Goal: Task Accomplishment & Management: Use online tool/utility

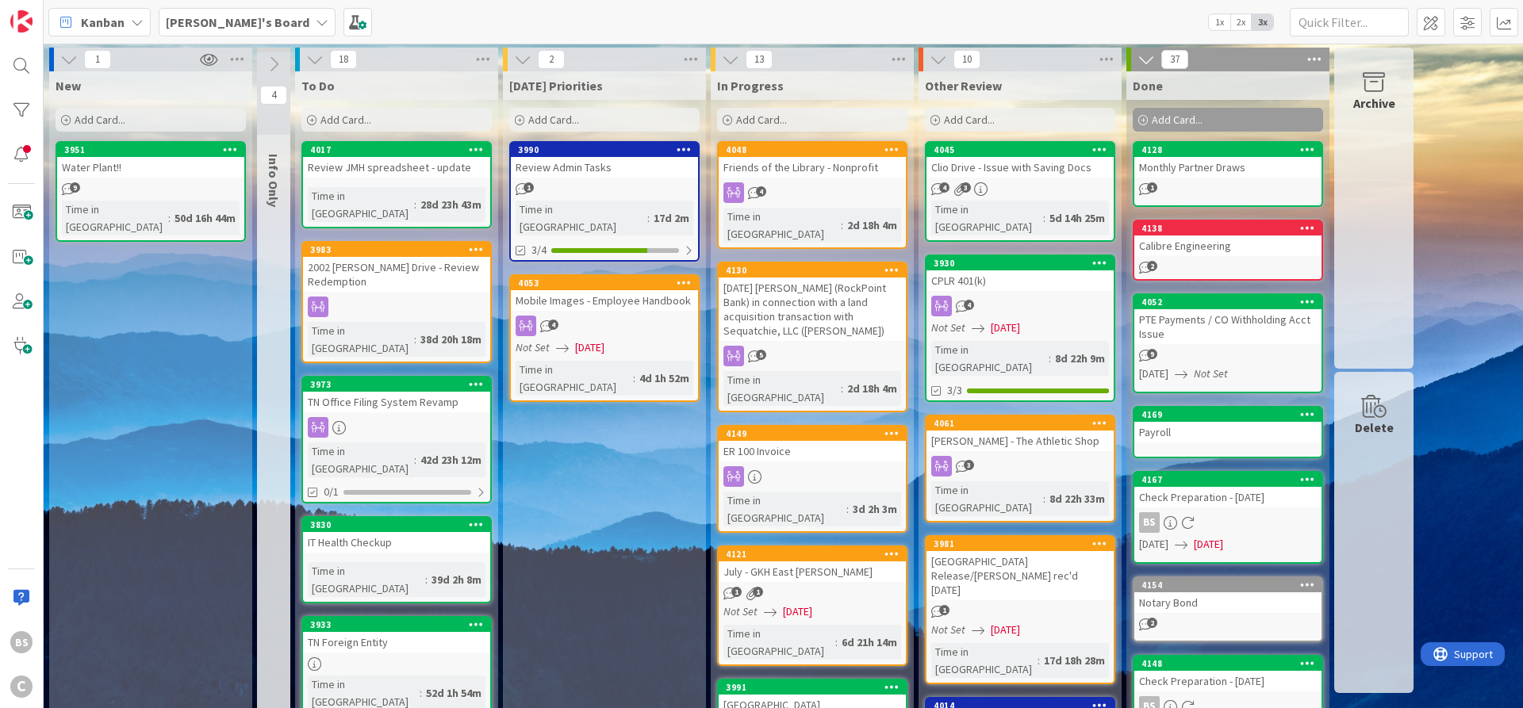
click at [234, 26] on b "[PERSON_NAME]'s Board" at bounding box center [238, 22] width 144 height 16
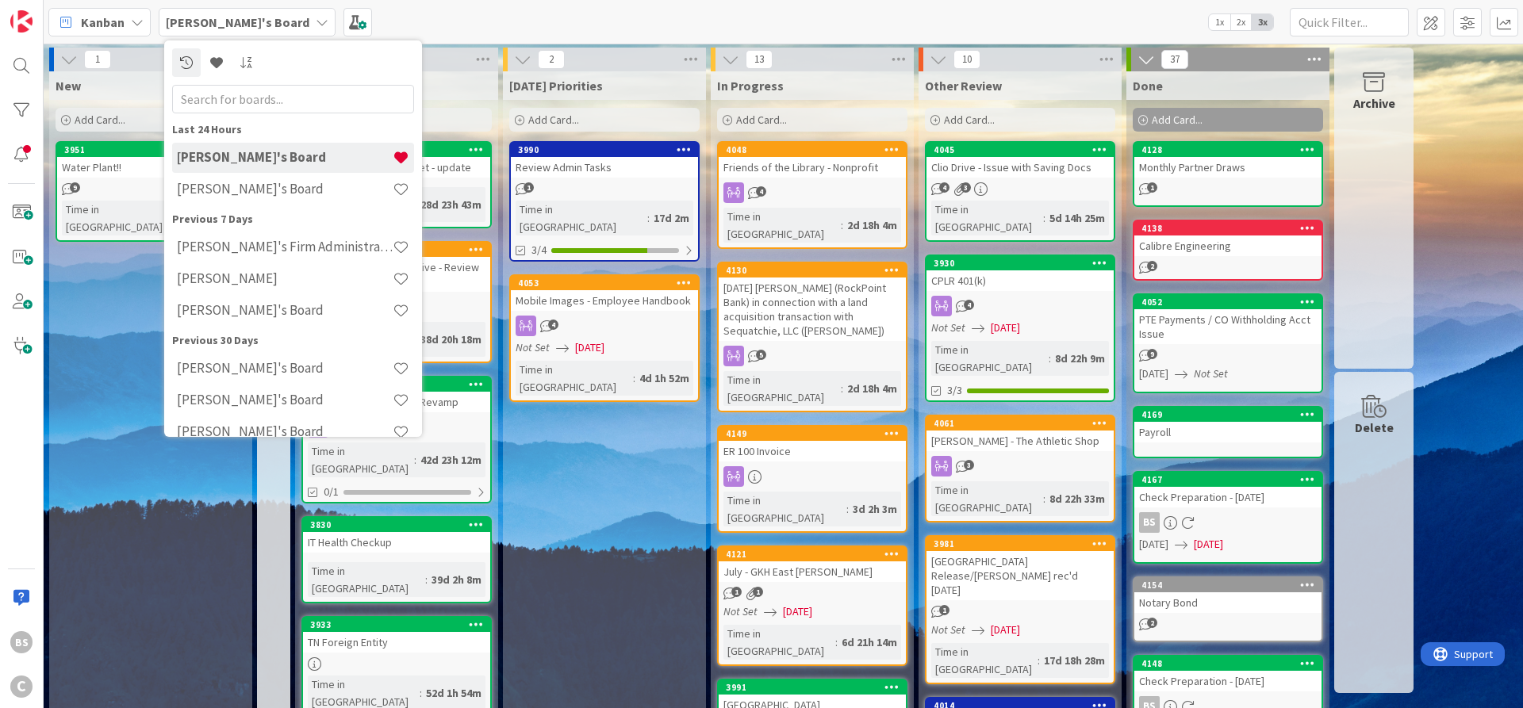
scroll to position [49, 0]
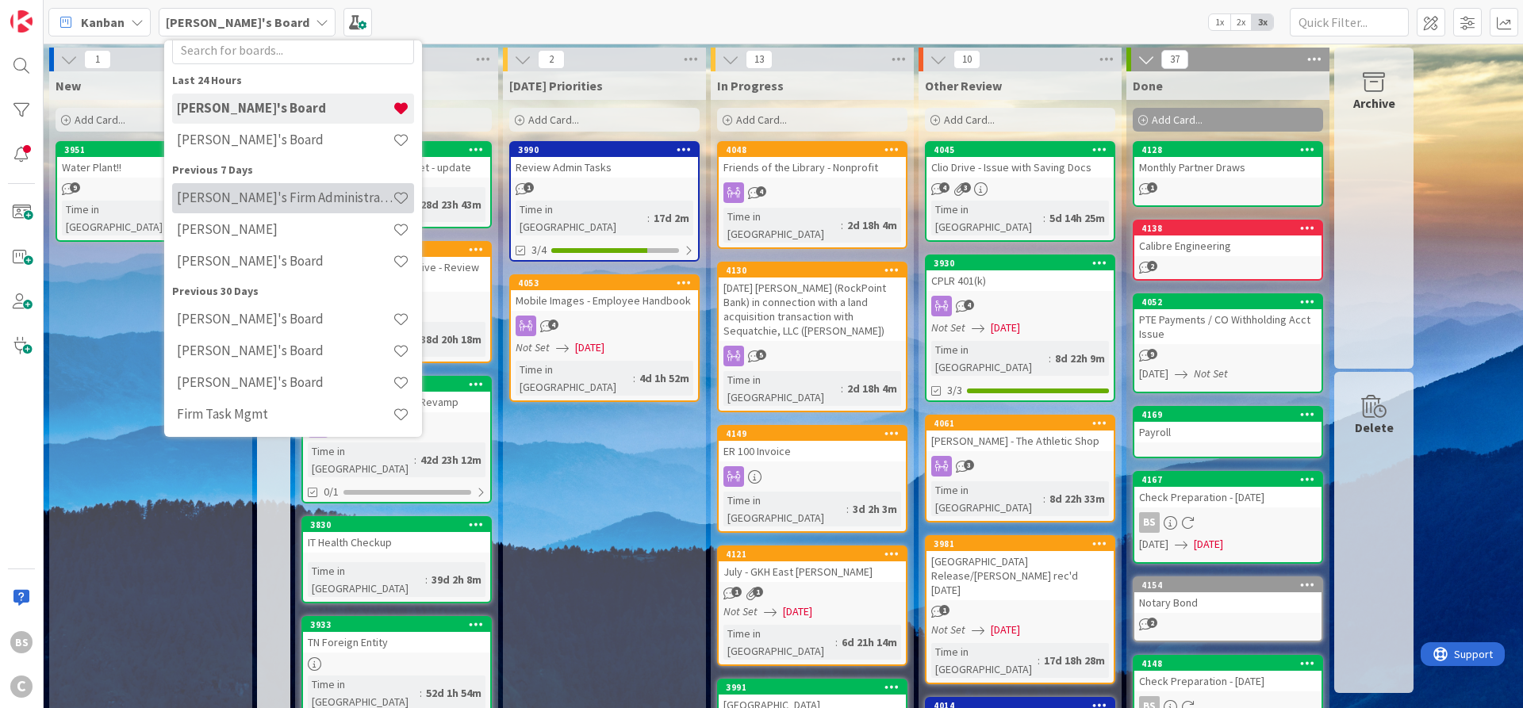
click at [262, 197] on h4 "[PERSON_NAME]'s Firm Administration Board" at bounding box center [285, 198] width 216 height 16
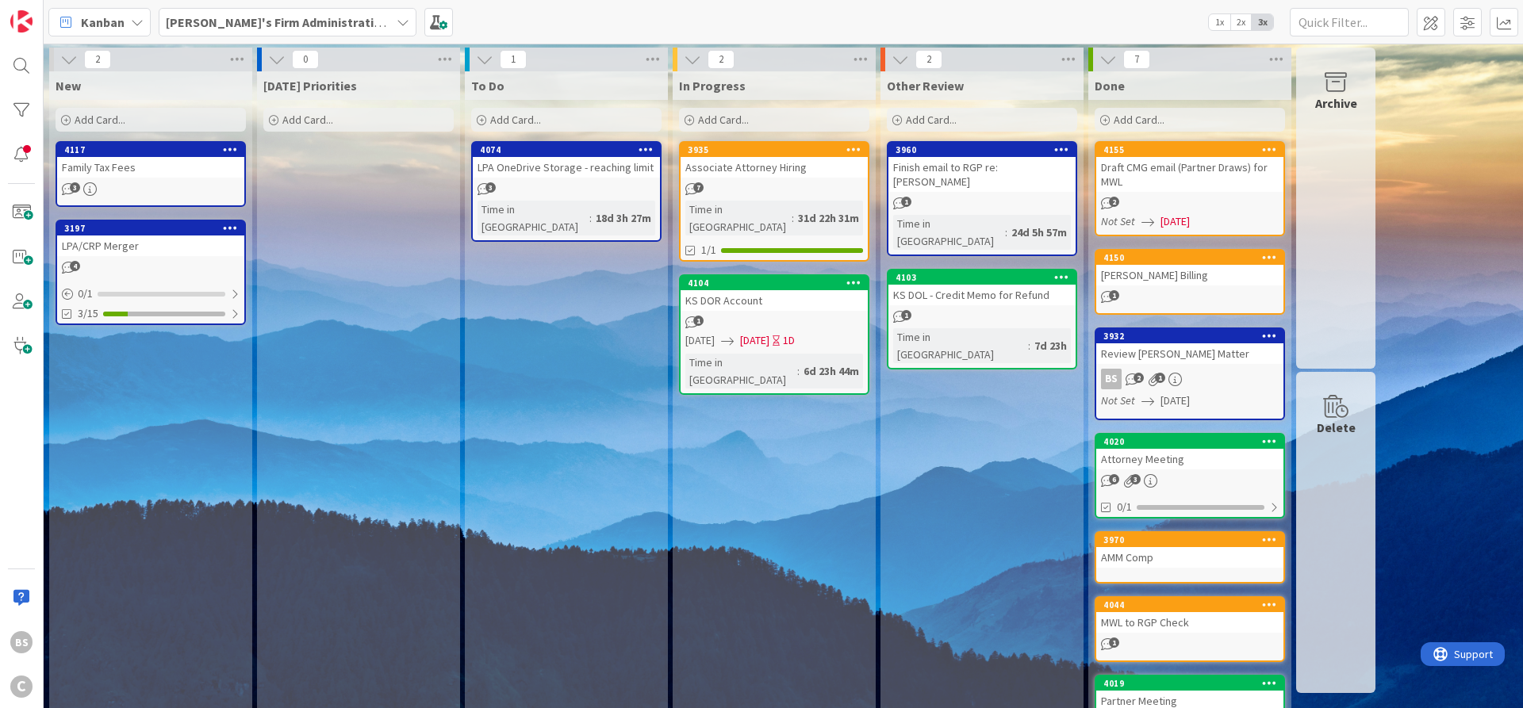
click at [217, 24] on b "[PERSON_NAME]'s Firm Administration Board" at bounding box center [296, 22] width 260 height 16
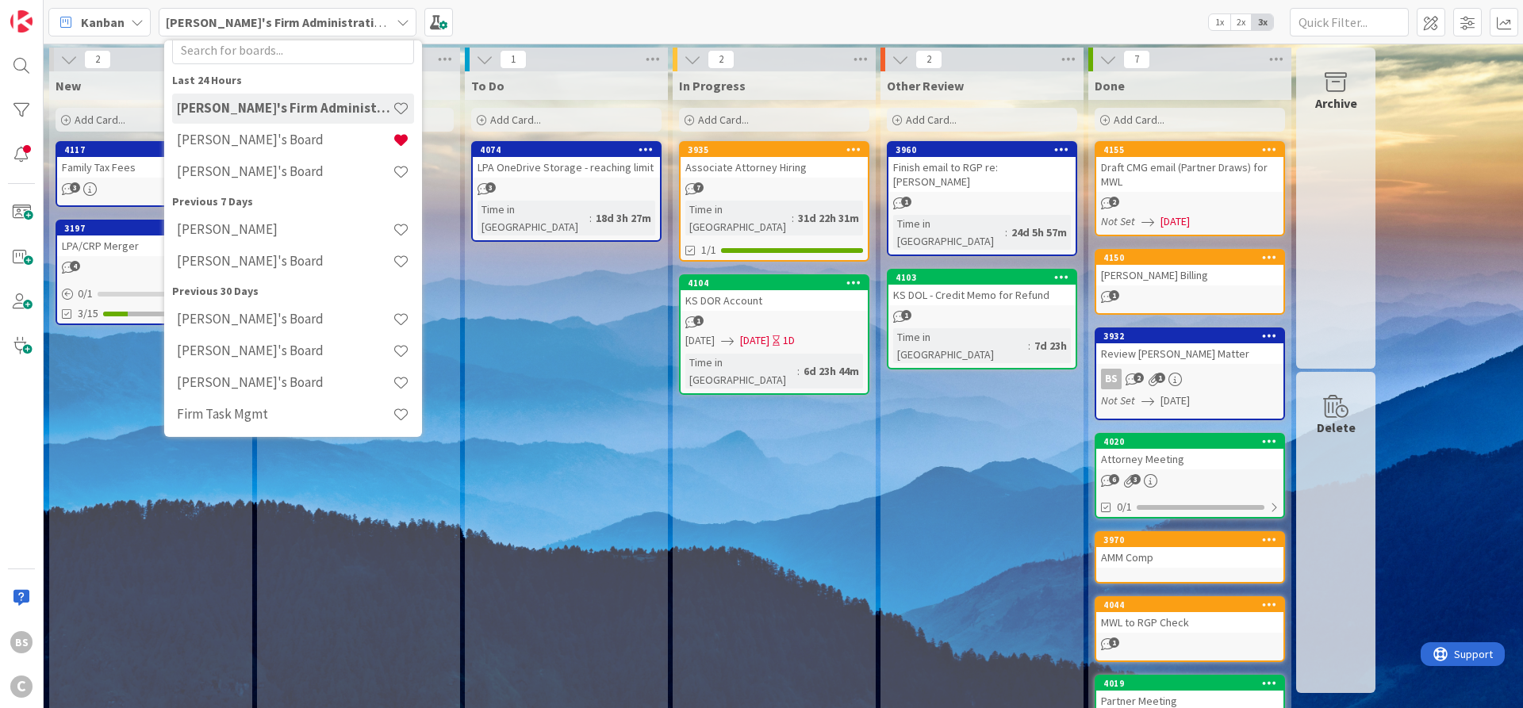
click at [559, 341] on div "To Do Add Card... 4074 LPA OneDrive Storage - reaching limit 3 Time in [GEOGRAP…" at bounding box center [566, 422] width 203 height 702
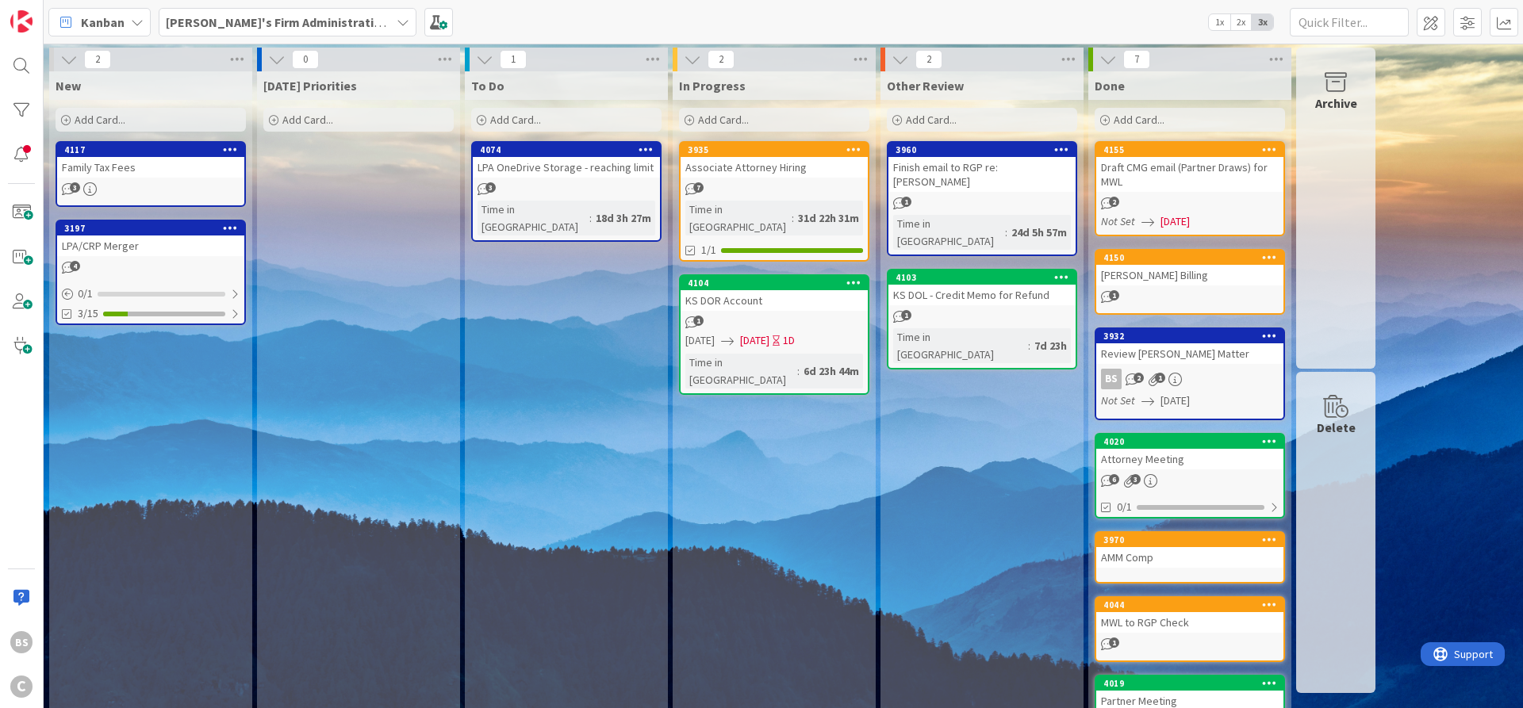
click at [339, 125] on div "Add Card..." at bounding box center [358, 120] width 190 height 24
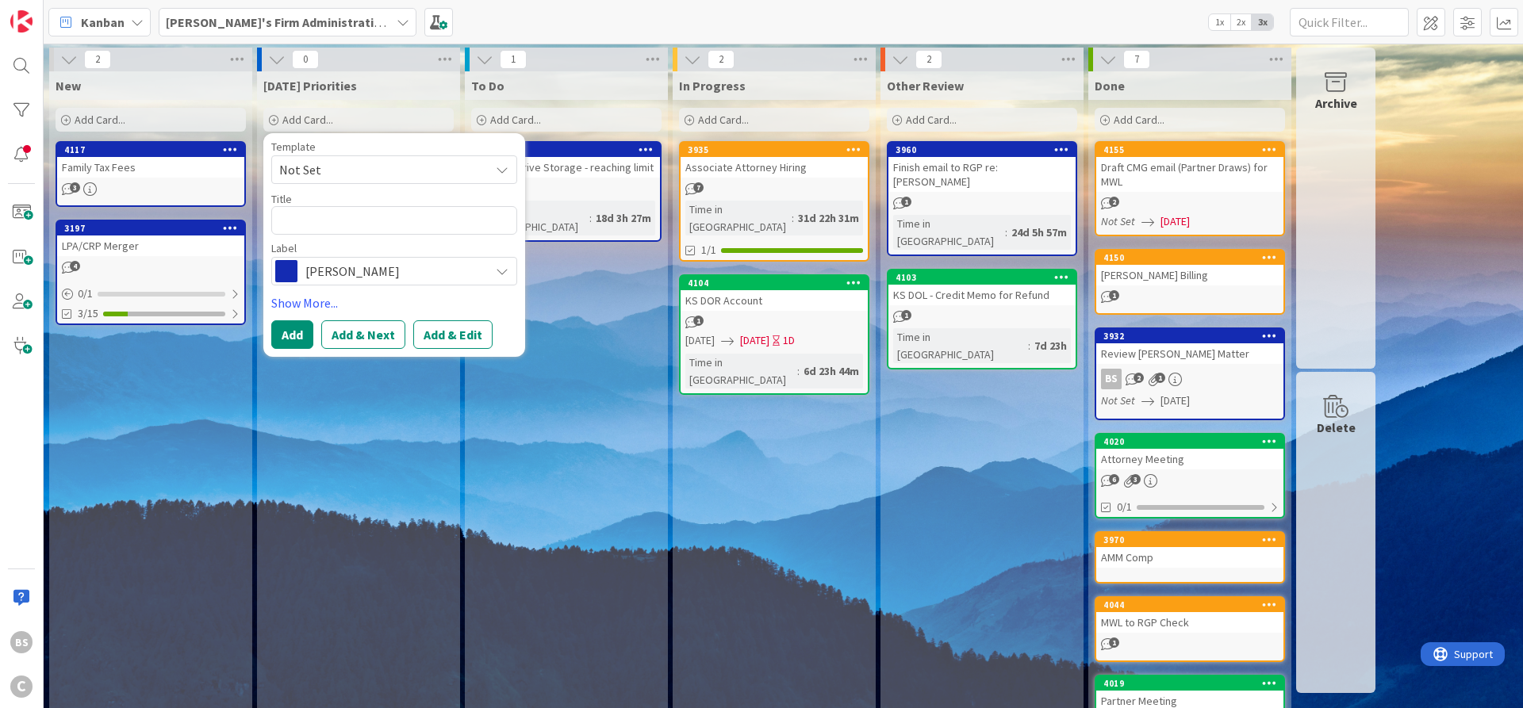
type textarea "x"
type textarea "P"
type textarea "x"
type textarea "Pa"
type textarea "x"
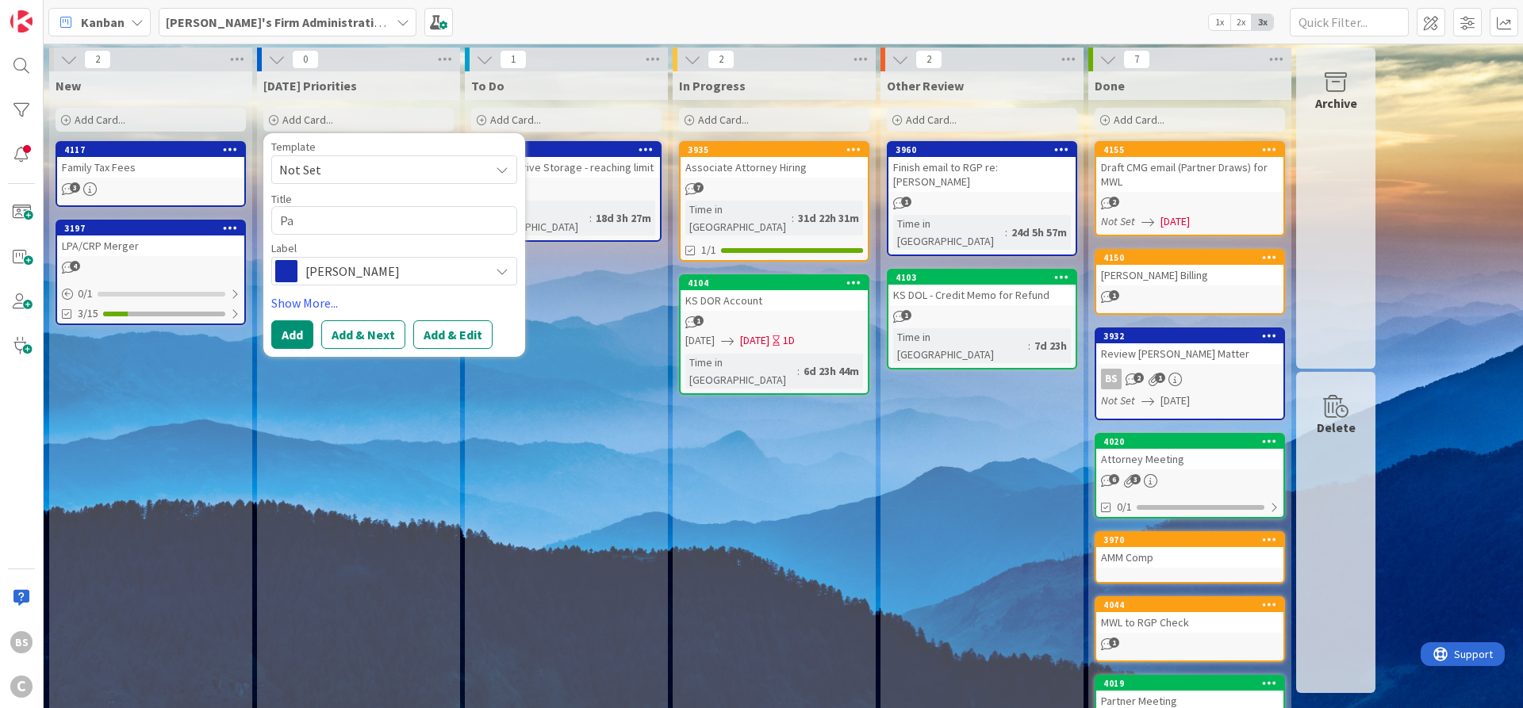
type textarea "Par"
type textarea "x"
type textarea "Parn"
type textarea "x"
type textarea "Parnt"
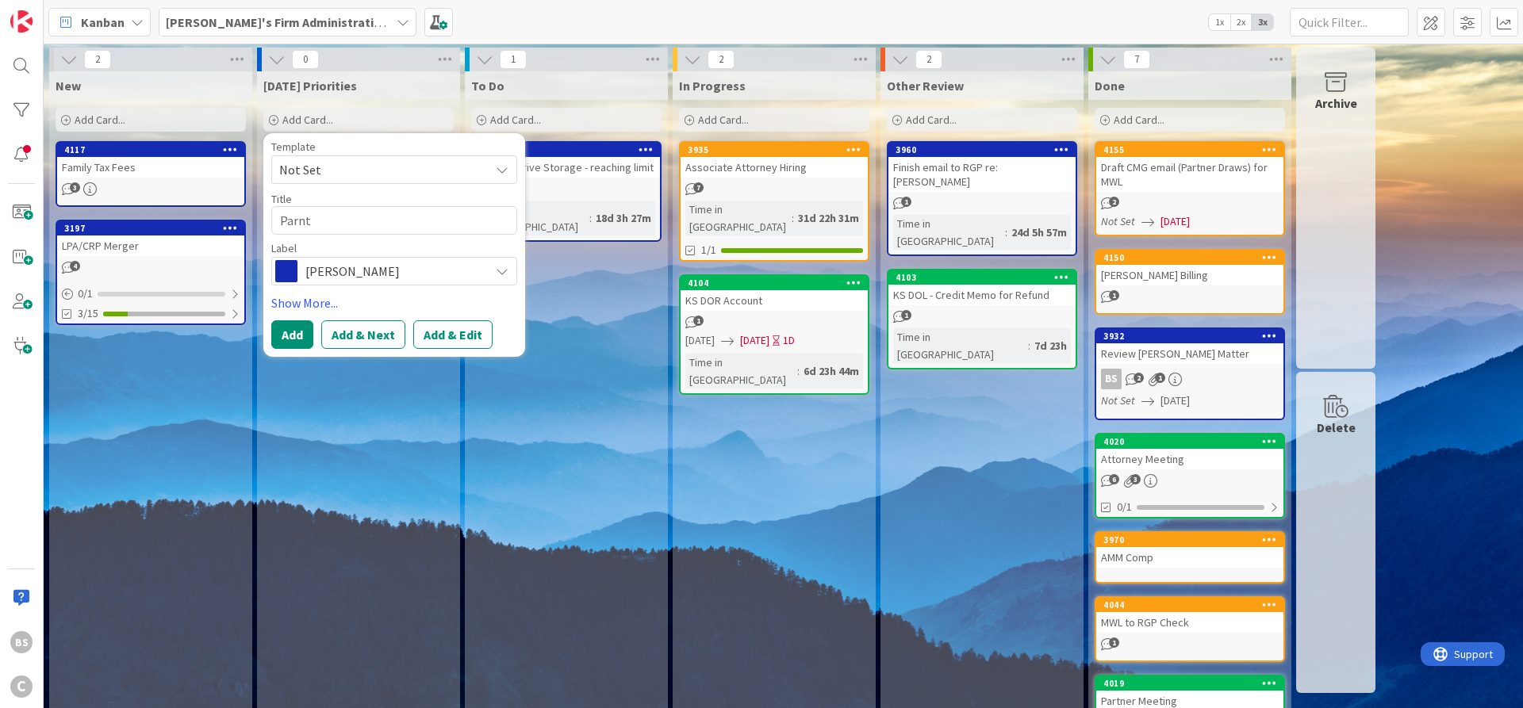
type textarea "x"
type textarea "Parnte"
type textarea "x"
type textarea "Parnter"
type textarea "x"
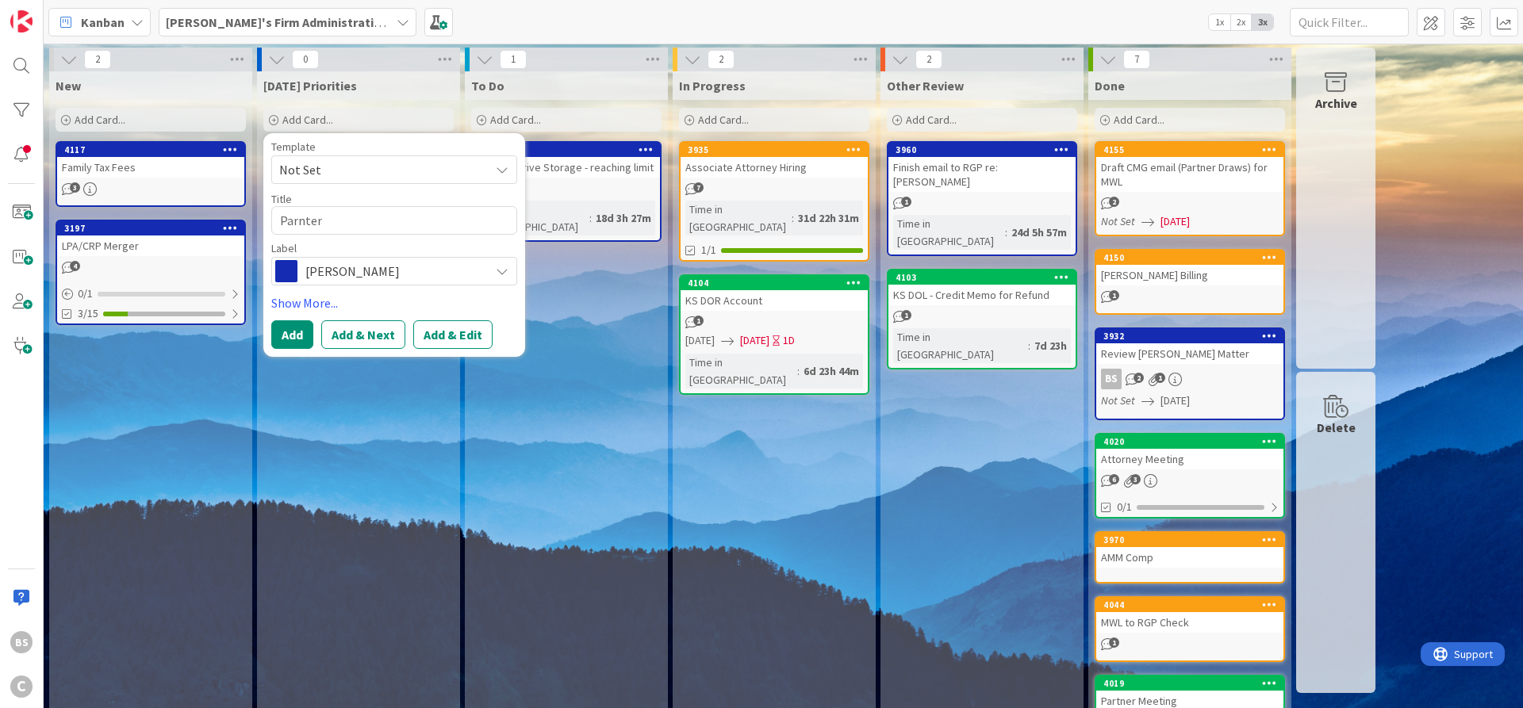
type textarea "Parnter"
type textarea "x"
type textarea "Parnter"
type textarea "x"
type textarea "Parnte"
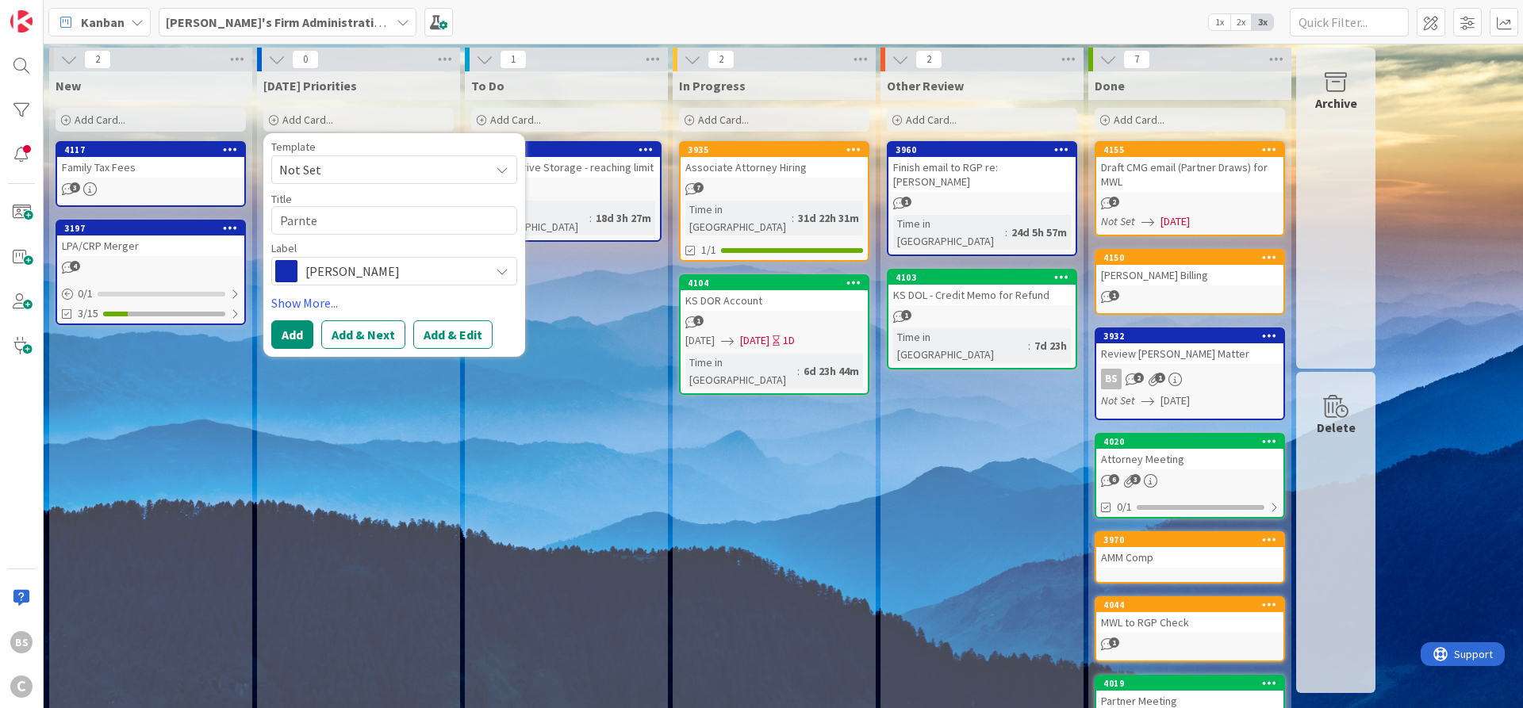
type textarea "x"
type textarea "Parnt"
type textarea "x"
type textarea "Parn"
type textarea "x"
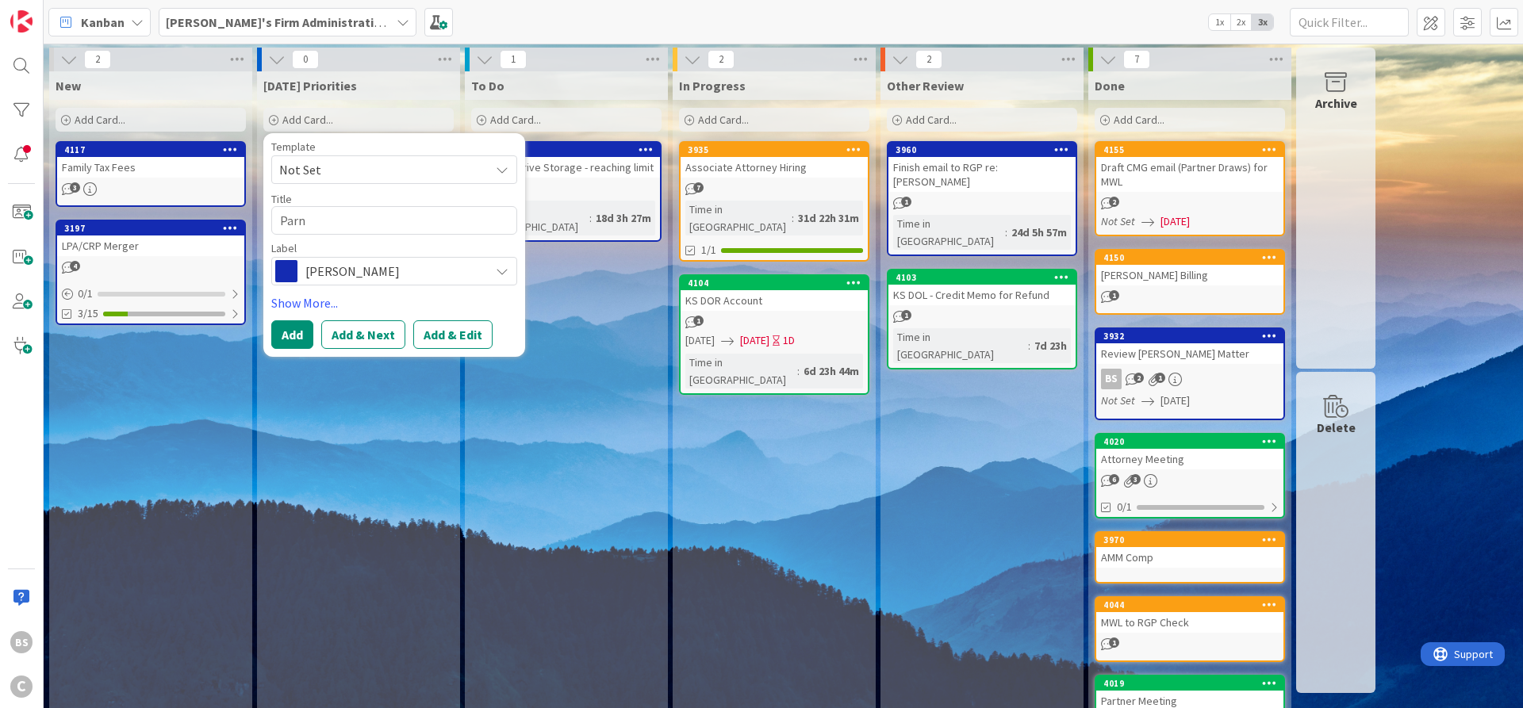
type textarea "Par"
type textarea "x"
type textarea "Part"
type textarea "x"
type textarea "Partn"
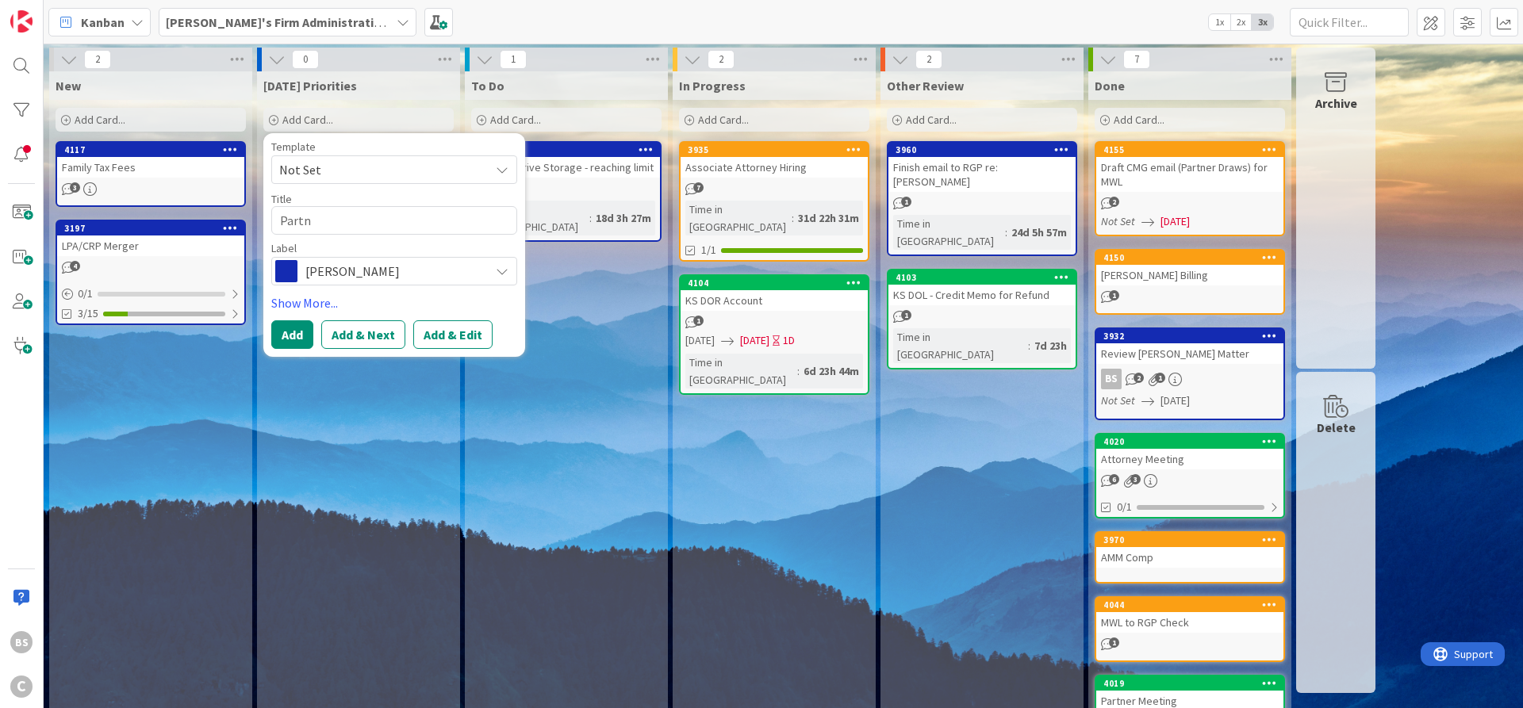
type textarea "x"
type textarea "Partne"
type textarea "x"
type textarea "Partner"
type textarea "x"
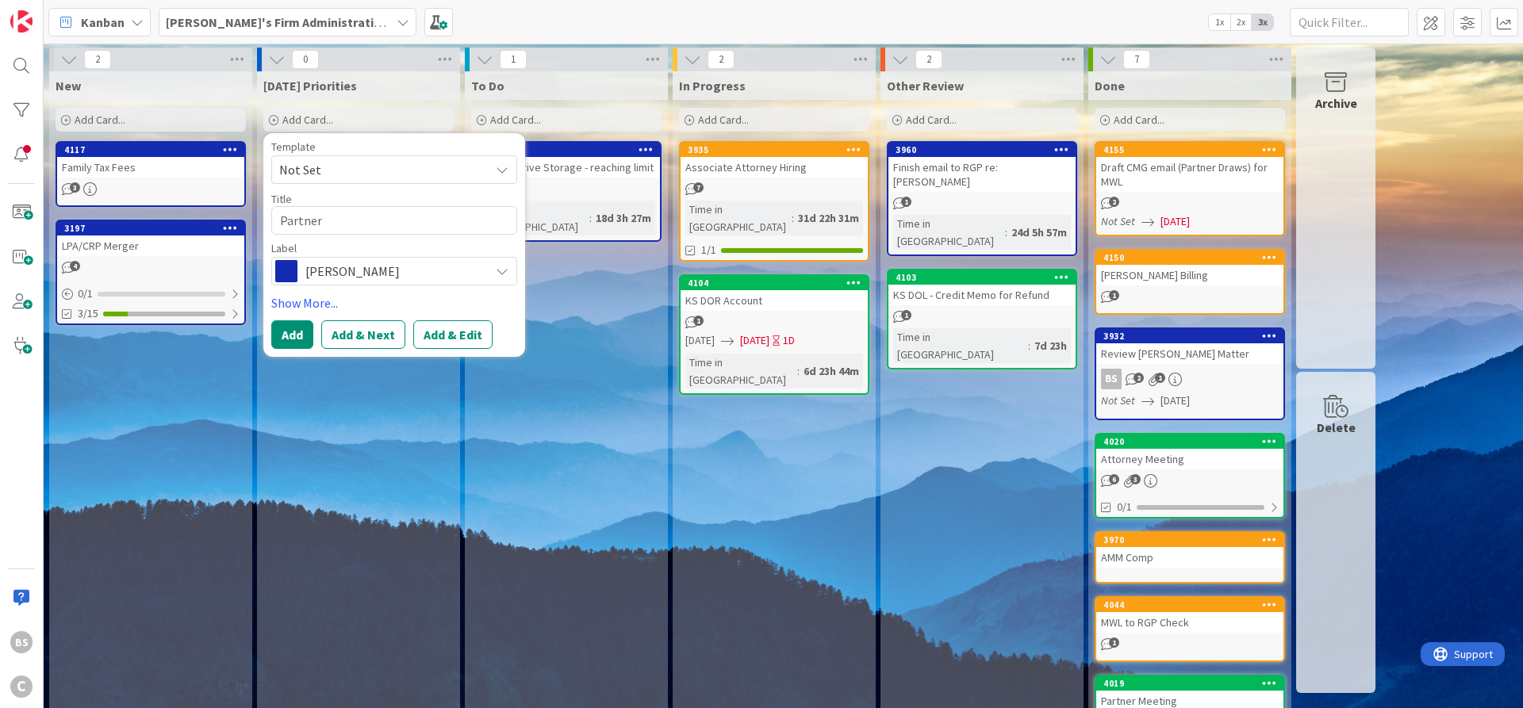
type textarea "Partner"
type textarea "x"
type textarea "Partner E"
type textarea "x"
type textarea "Partner Em"
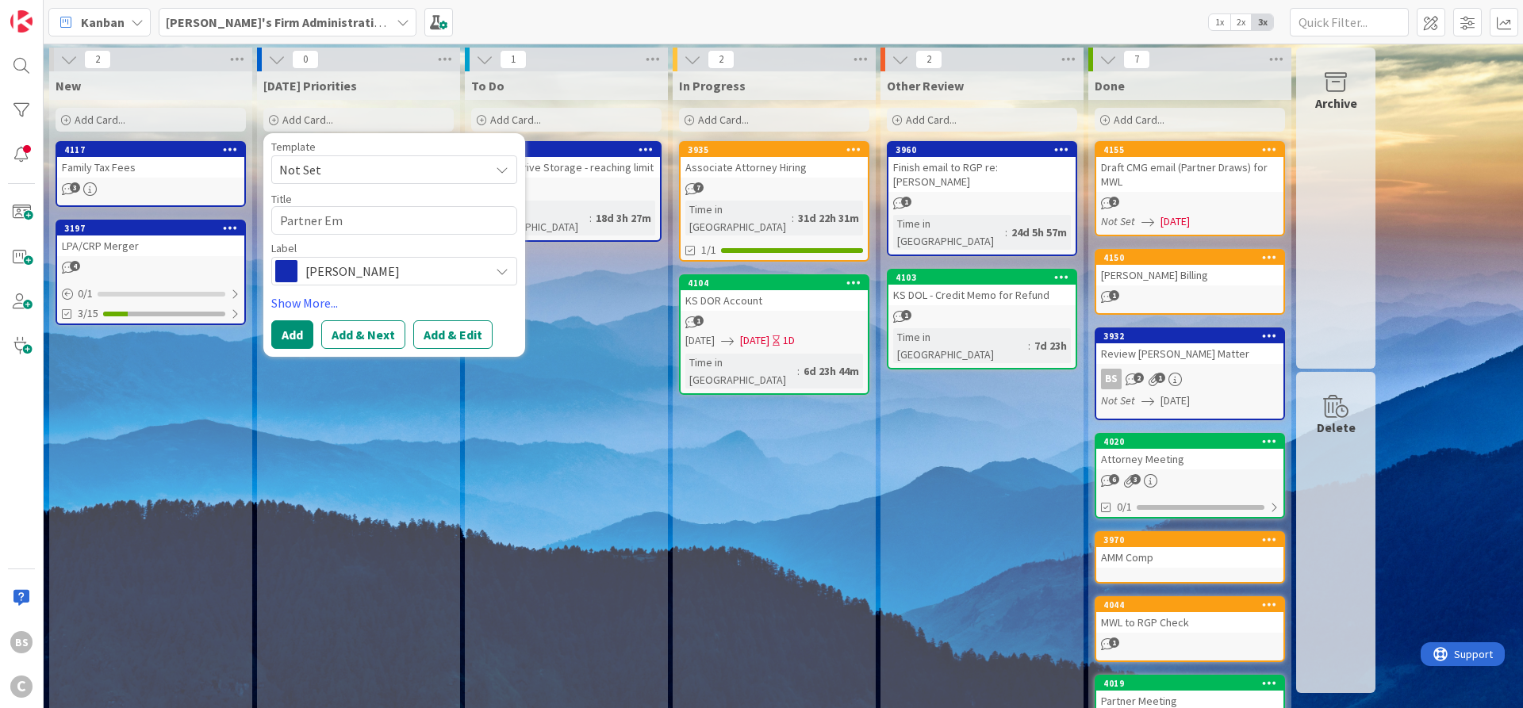
type textarea "x"
type textarea "Partner Ema"
type textarea "x"
type textarea "Partner Emai"
type textarea "x"
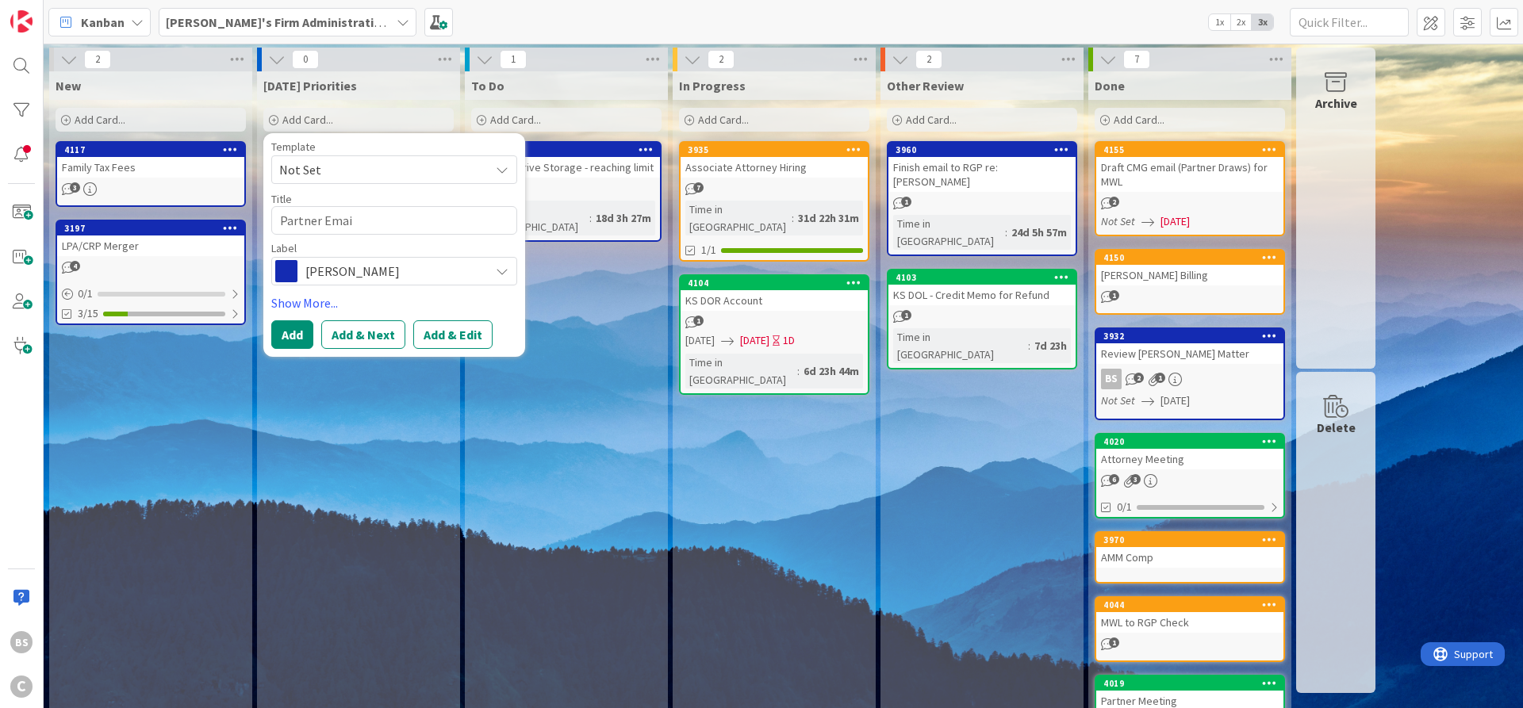
type textarea "Partner Email"
type textarea "x"
type textarea "Partner Emails"
type textarea "x"
type textarea "Partner Emails"
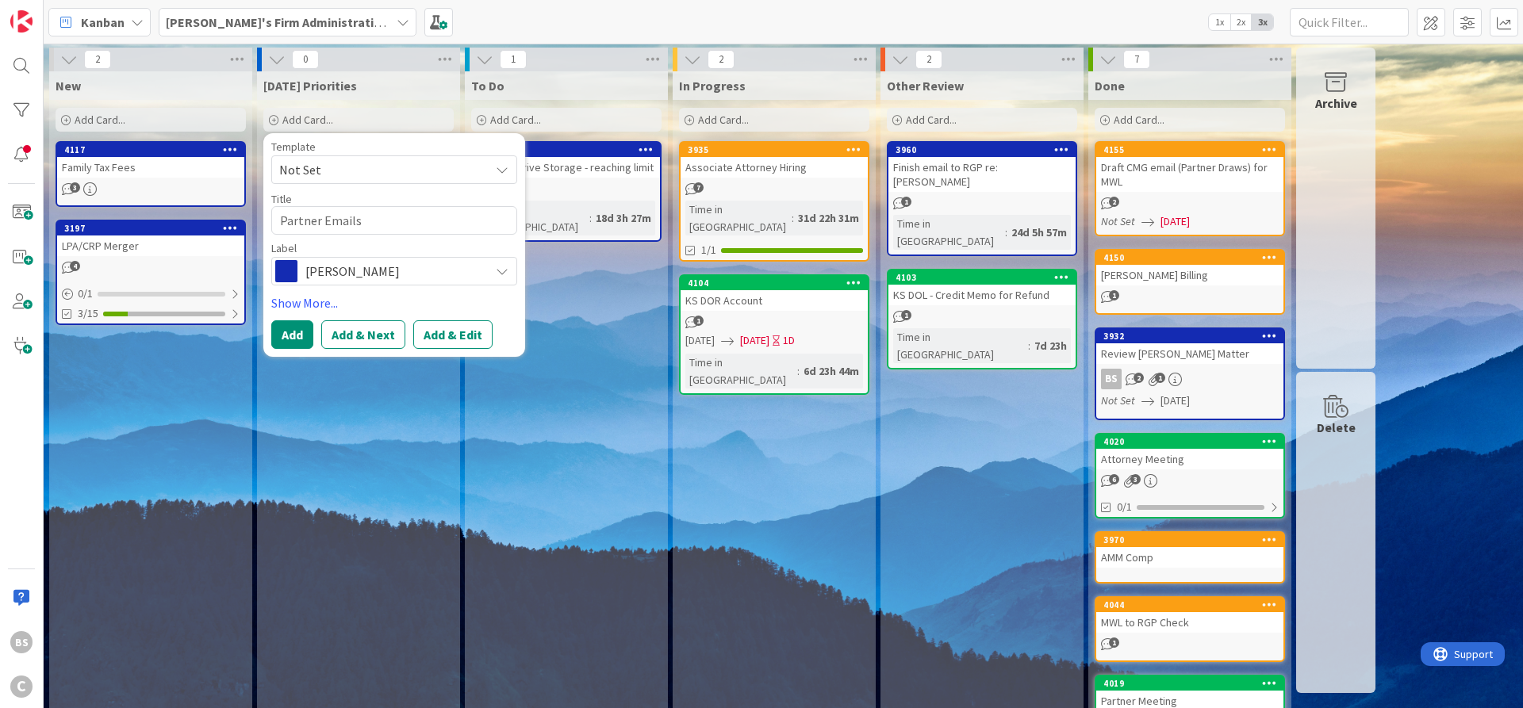
type textarea "x"
type textarea "Partner Emails -"
type textarea "x"
type textarea "Partner Emails -"
type textarea "x"
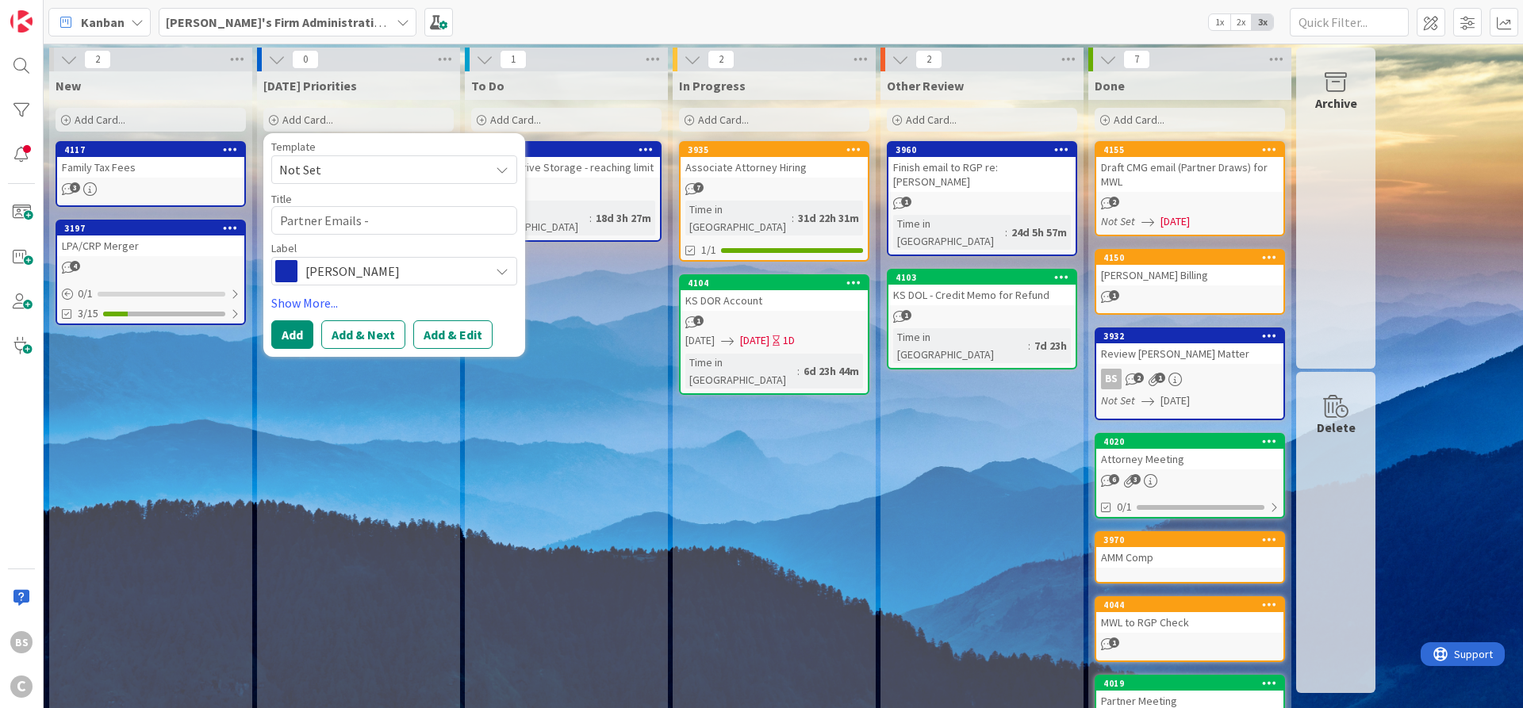
type textarea "Partner Emails - D"
type textarea "x"
type textarea "Partner Emails - Dr"
type textarea "x"
type textarea "Partner Emails - Drw"
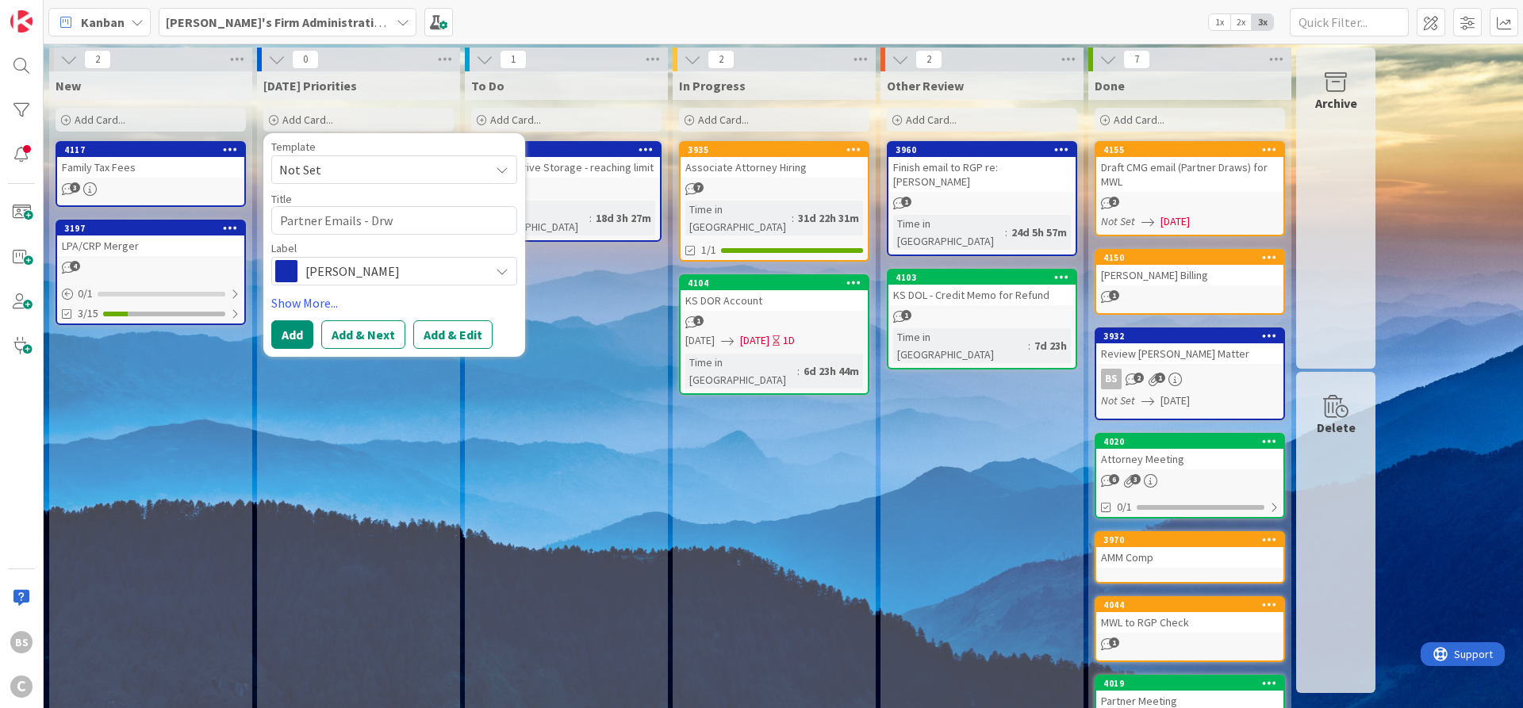
type textarea "x"
type textarea "Partner Emails - [GEOGRAPHIC_DATA]"
type textarea "x"
type textarea "Partner Emails - Drw"
type textarea "x"
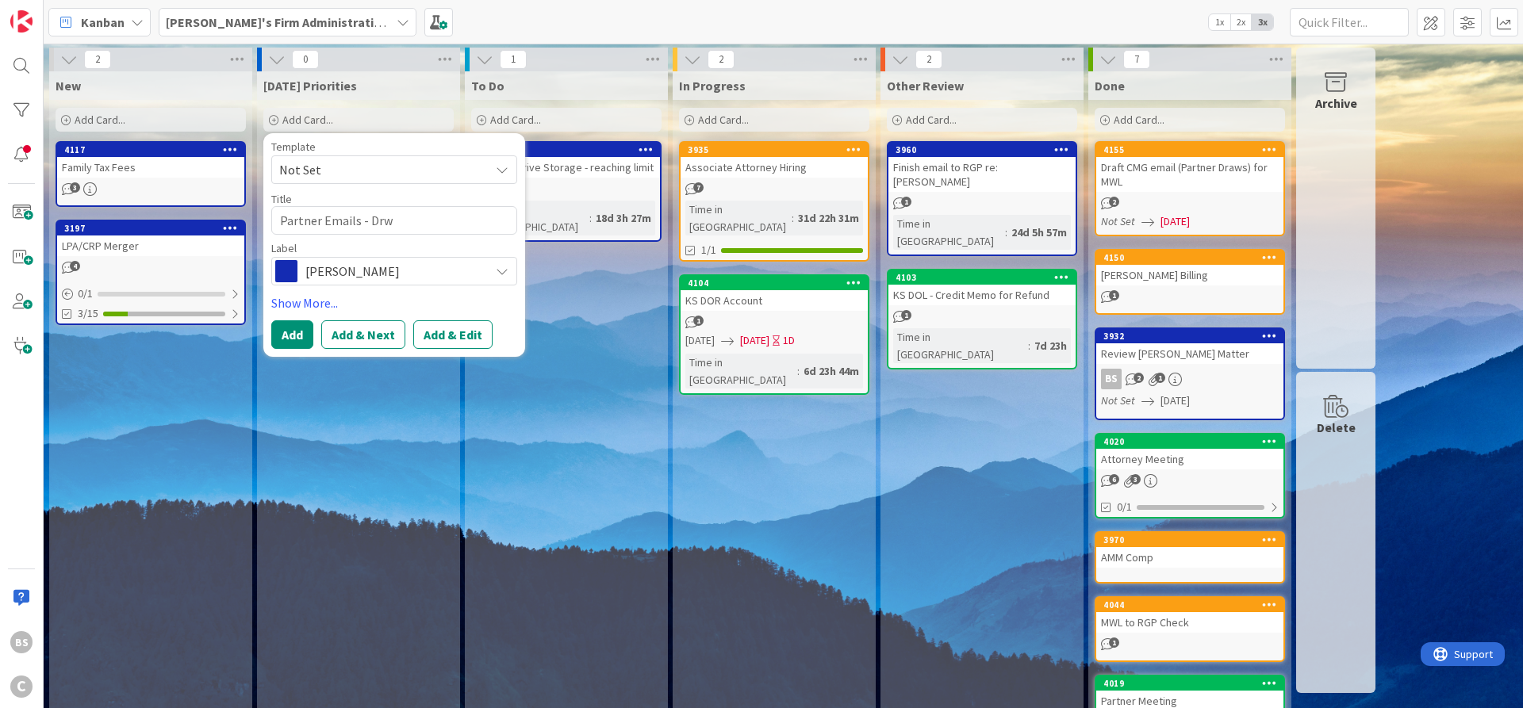
type textarea "Partner Emails - Dr"
type textarea "x"
type textarea "Partner Emails - Dra"
type textarea "x"
type textarea "Partner Emails - Draw"
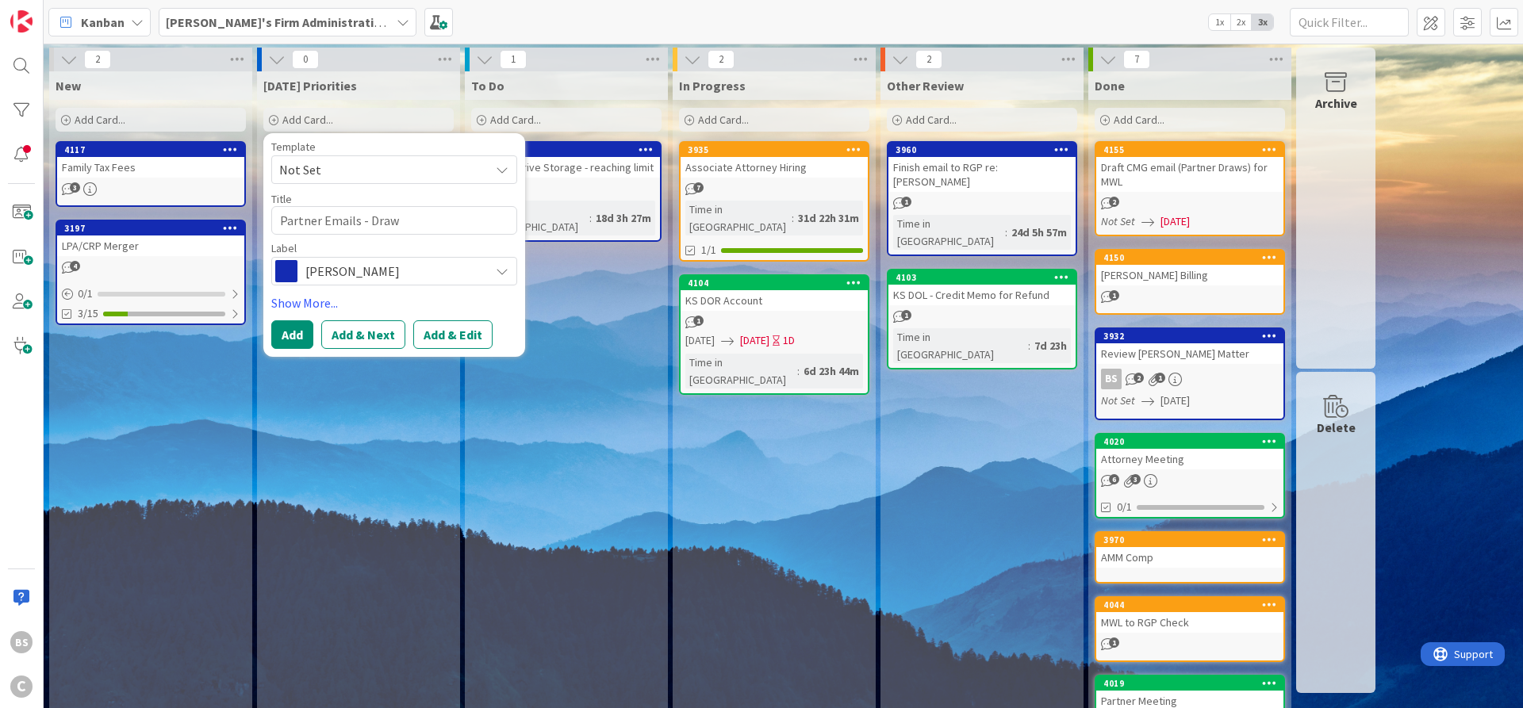
type textarea "x"
type textarea "Partner Emails - Draws"
drag, startPoint x: 320, startPoint y: 220, endPoint x: 267, endPoint y: 217, distance: 53.2
click at [271, 217] on textarea "Partner Emails - Draws" at bounding box center [394, 220] width 246 height 29
type textarea "x"
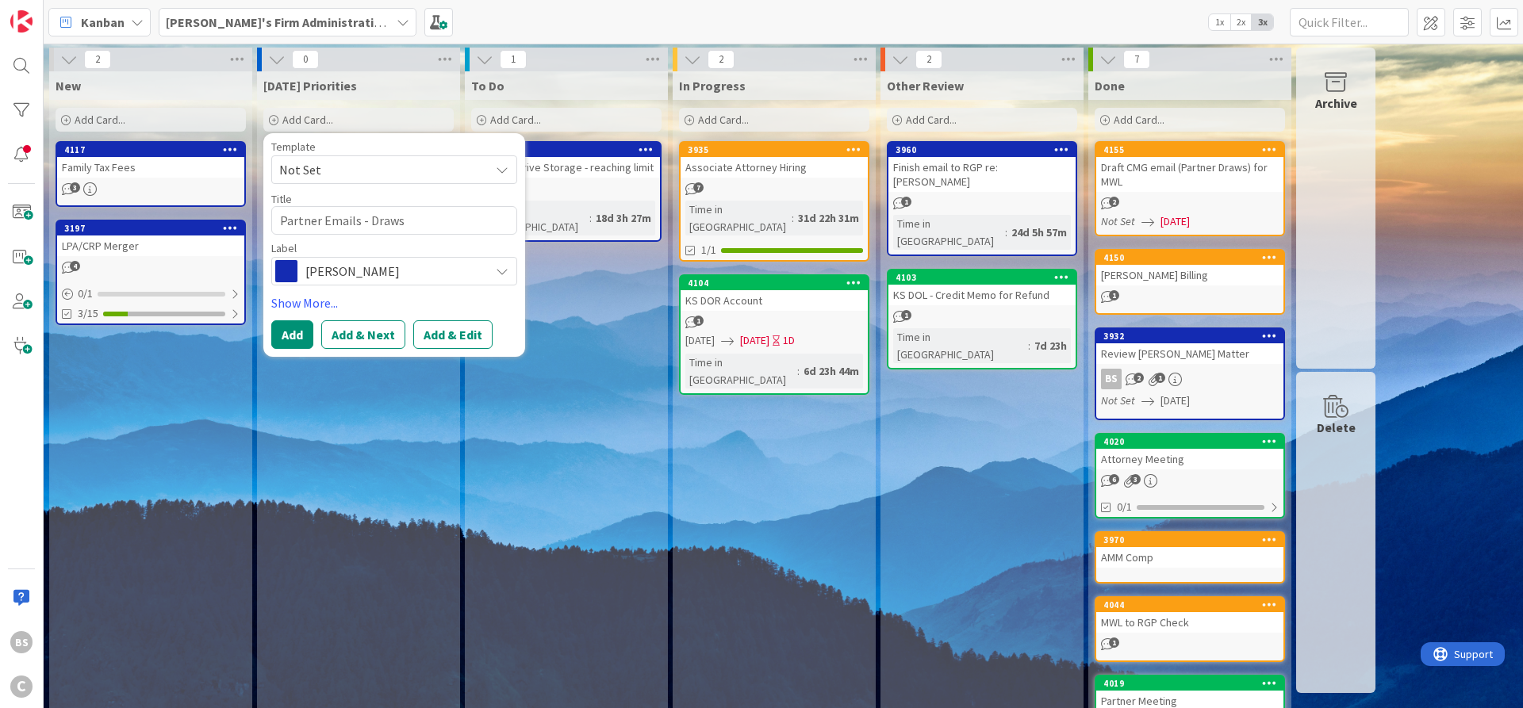
type textarea "A Emails - Draws"
type textarea "x"
type textarea "At Emails - Draws"
type textarea "x"
type textarea "Att Emails - Draws"
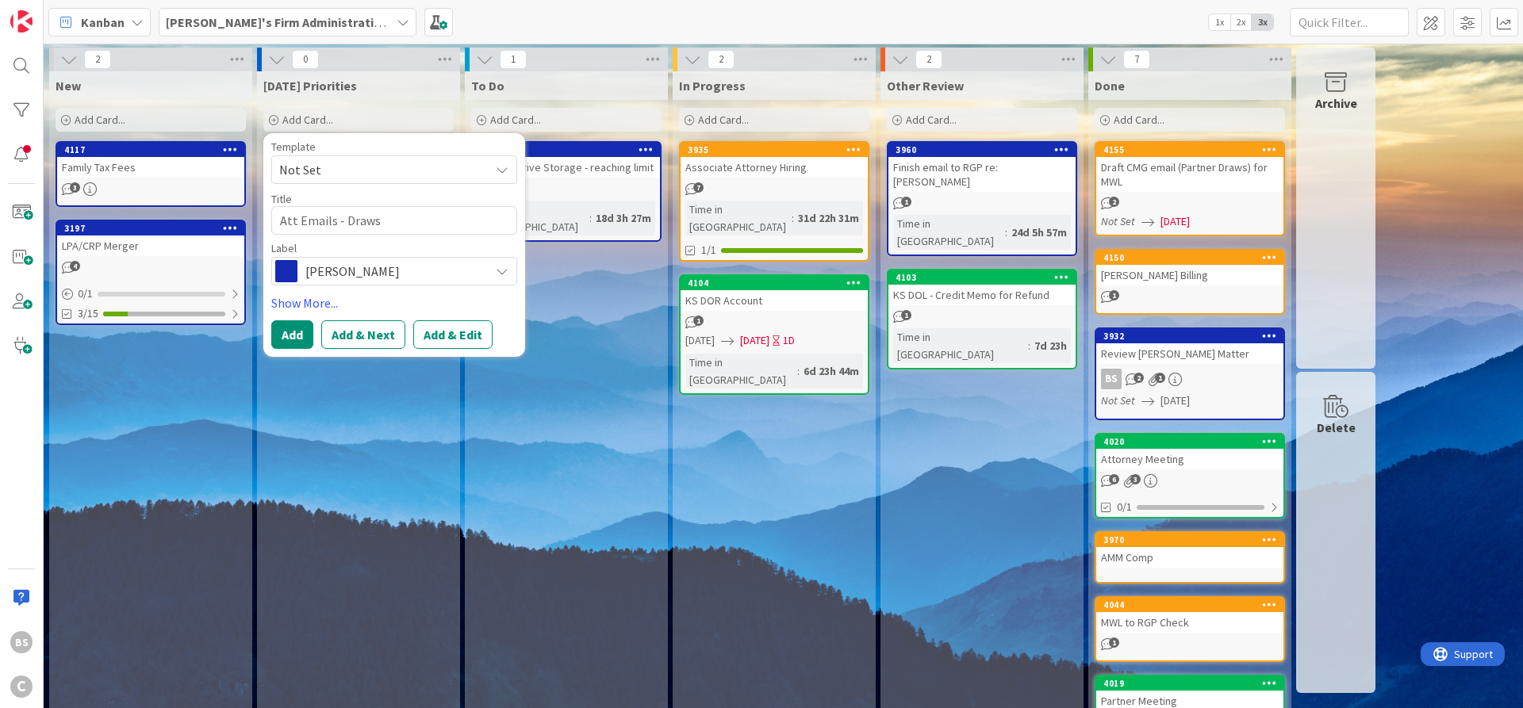
type textarea "x"
type textarea "Atty Emails - Draws"
type textarea "x"
type textarea "Atty Emails - Draws"
type textarea "x"
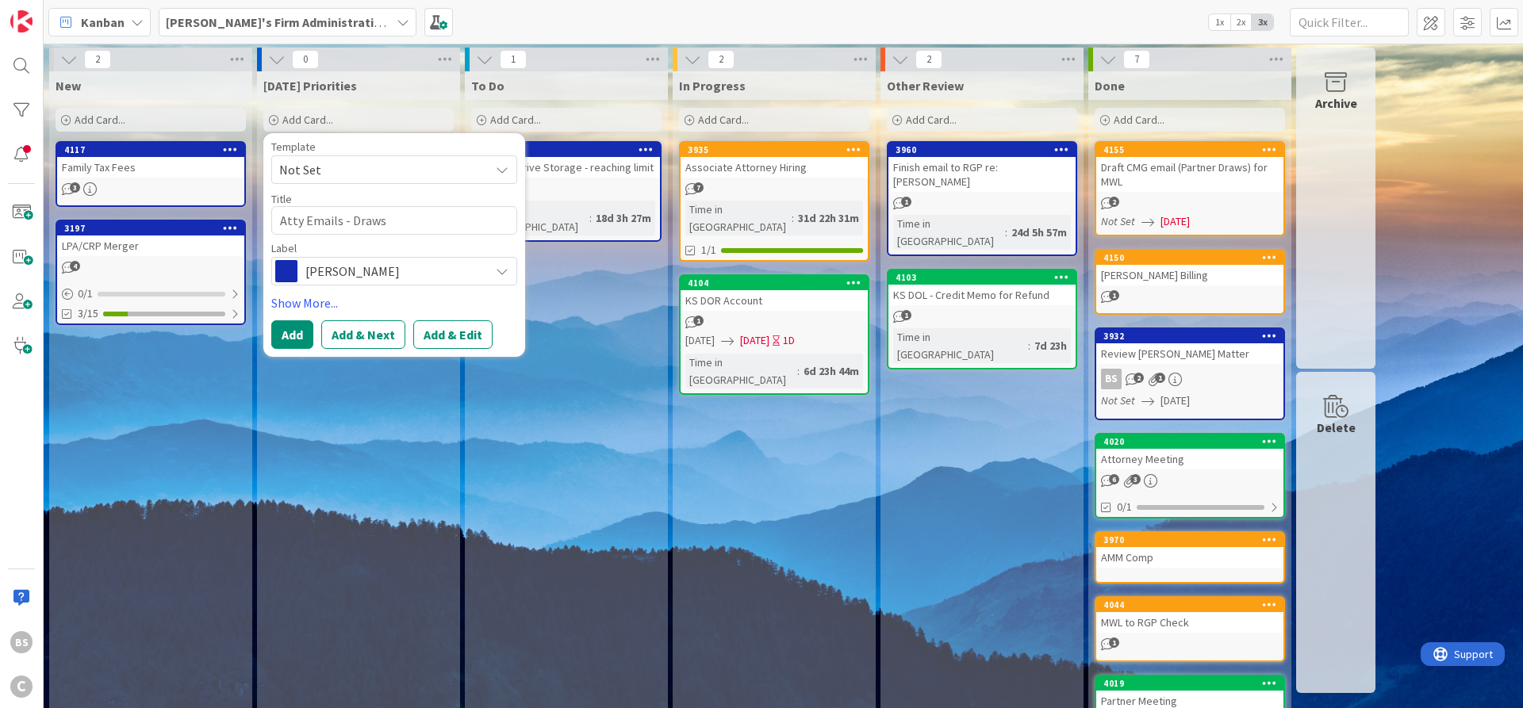
type textarea "Atty Emails - Draws"
click at [301, 266] on div "[PERSON_NAME]" at bounding box center [394, 271] width 246 height 29
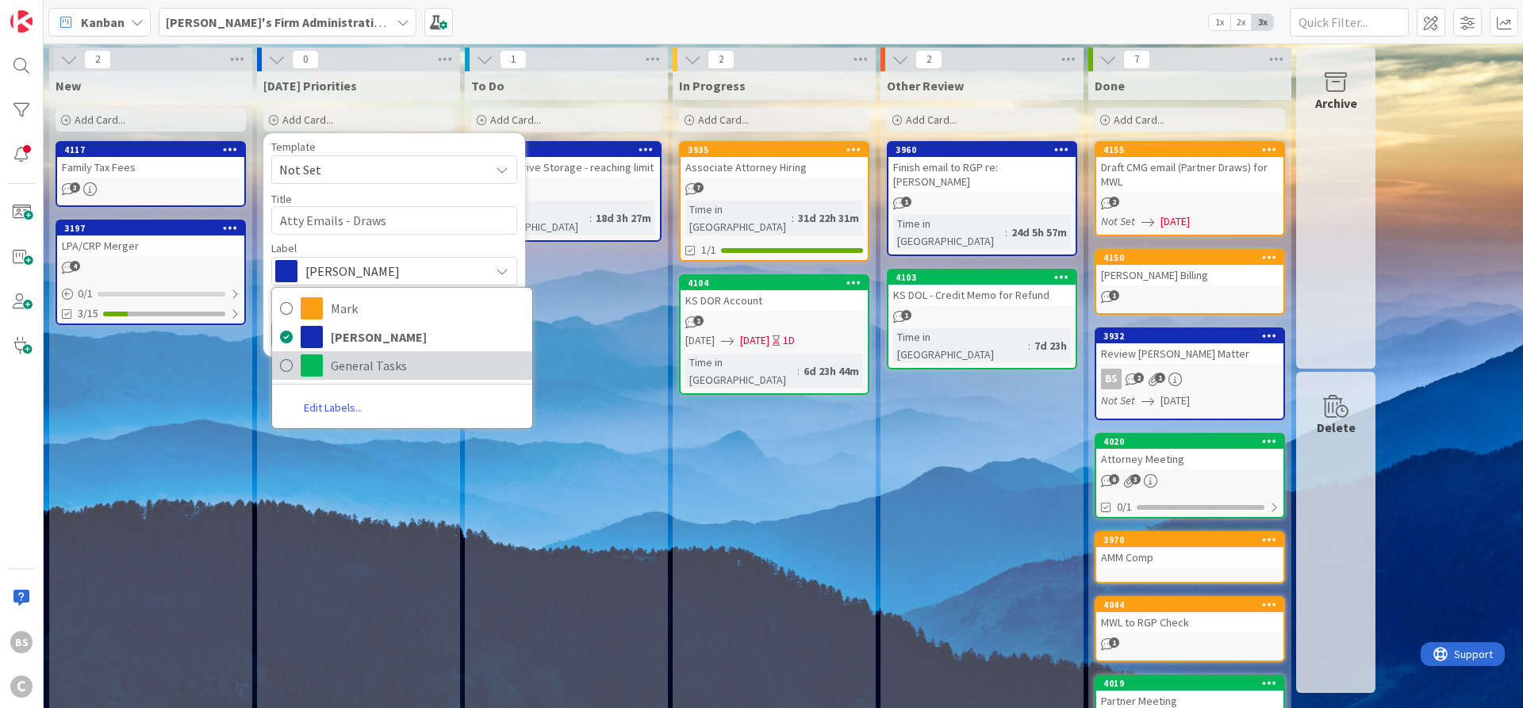
click at [311, 363] on span at bounding box center [312, 366] width 22 height 22
type textarea "x"
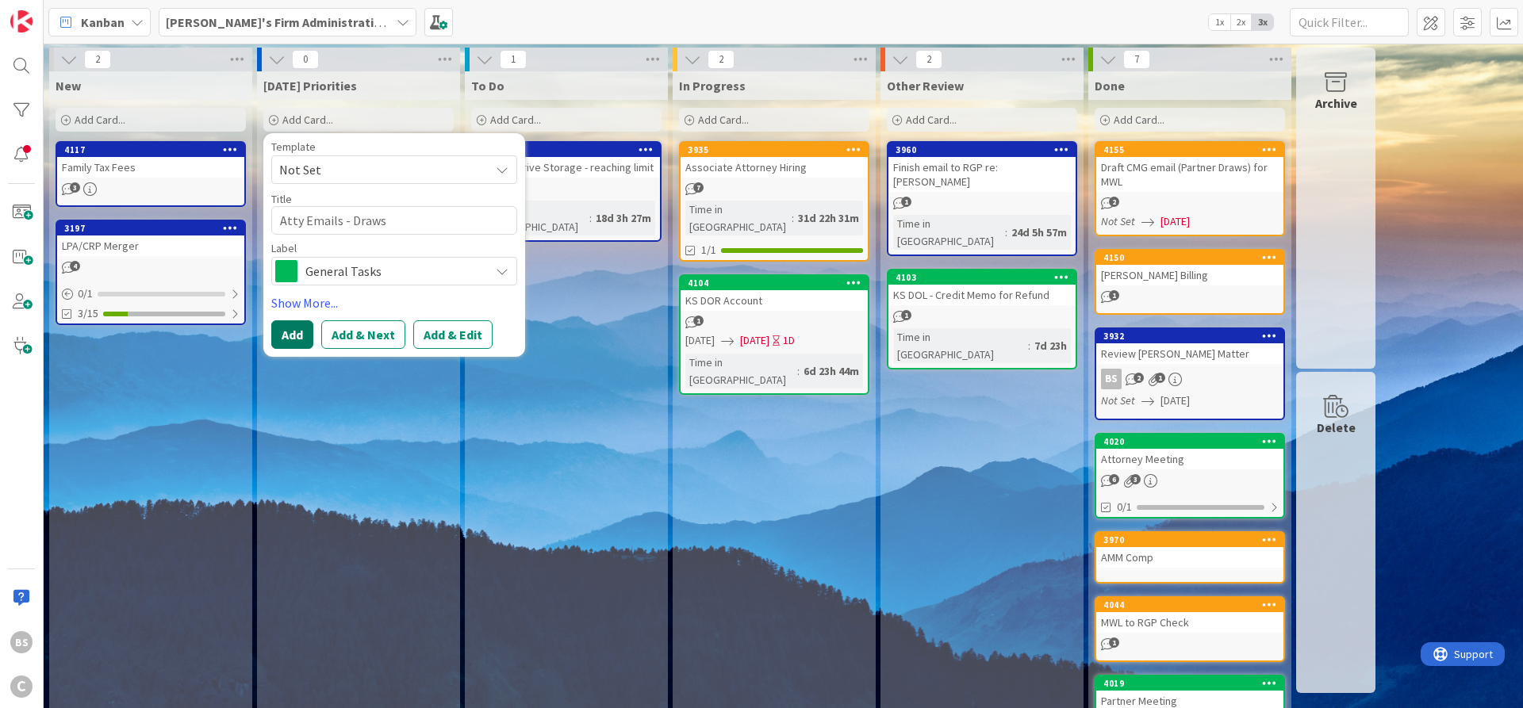
click at [297, 329] on button "Add" at bounding box center [292, 334] width 42 height 29
